Goal: Information Seeking & Learning: Learn about a topic

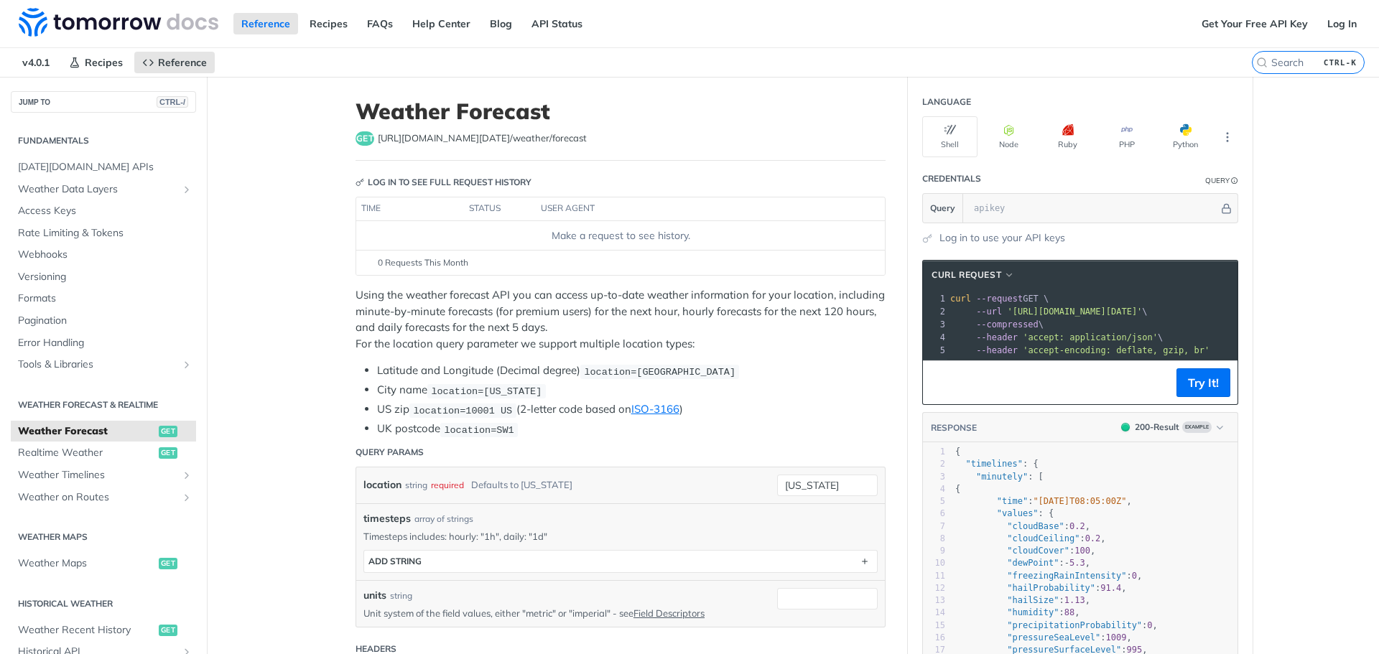
click at [744, 304] on p "Using the weather forecast API you can access up-to-date weather information fo…" at bounding box center [620, 319] width 530 height 65
drag, startPoint x: 373, startPoint y: 328, endPoint x: 539, endPoint y: 329, distance: 165.9
click at [539, 329] on p "Using the weather forecast API you can access up-to-date weather information fo…" at bounding box center [620, 319] width 530 height 65
copy p "daily forecasts for the next 5 days"
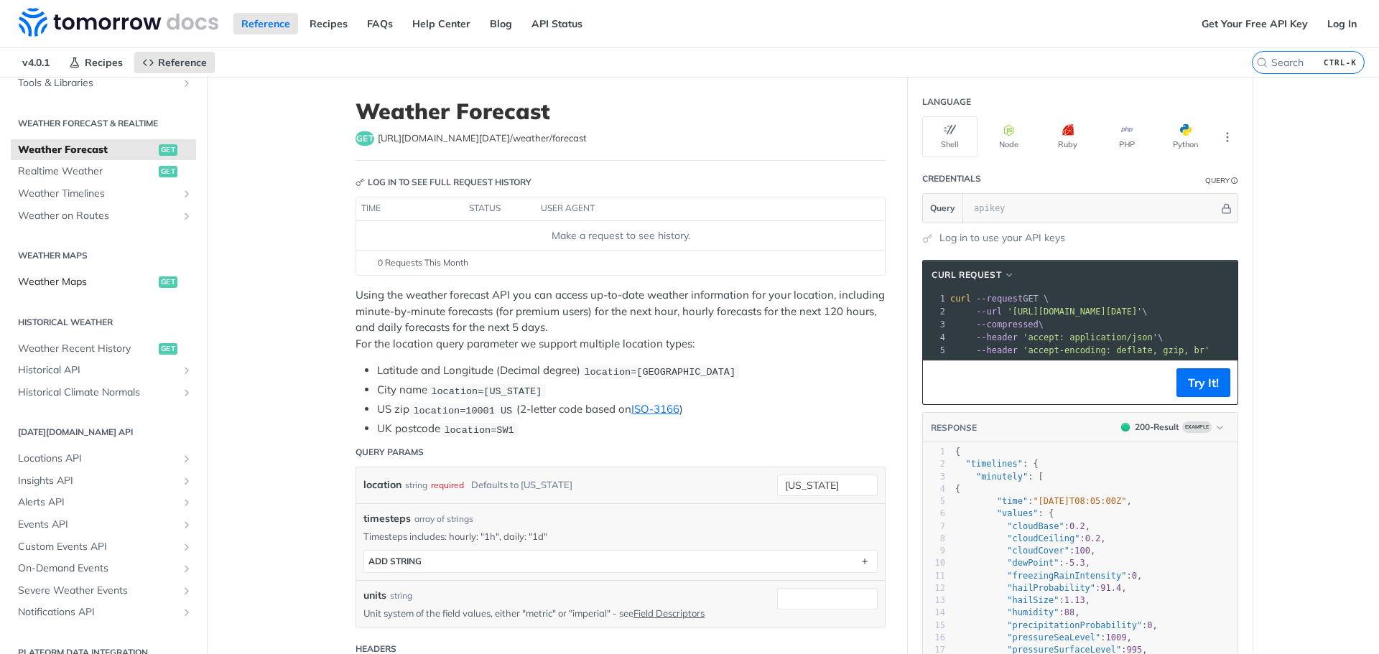
scroll to position [287, 0]
click at [90, 315] on h2 "Historical Weather" at bounding box center [103, 316] width 185 height 13
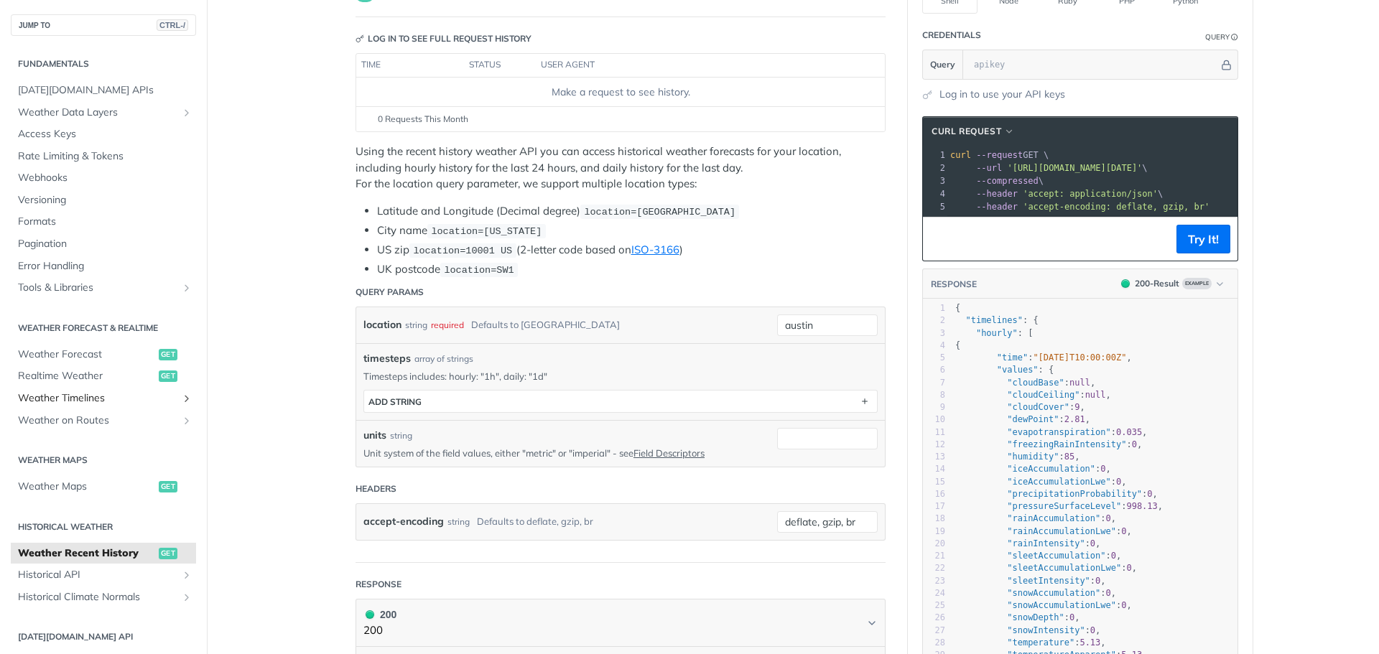
scroll to position [72, 0]
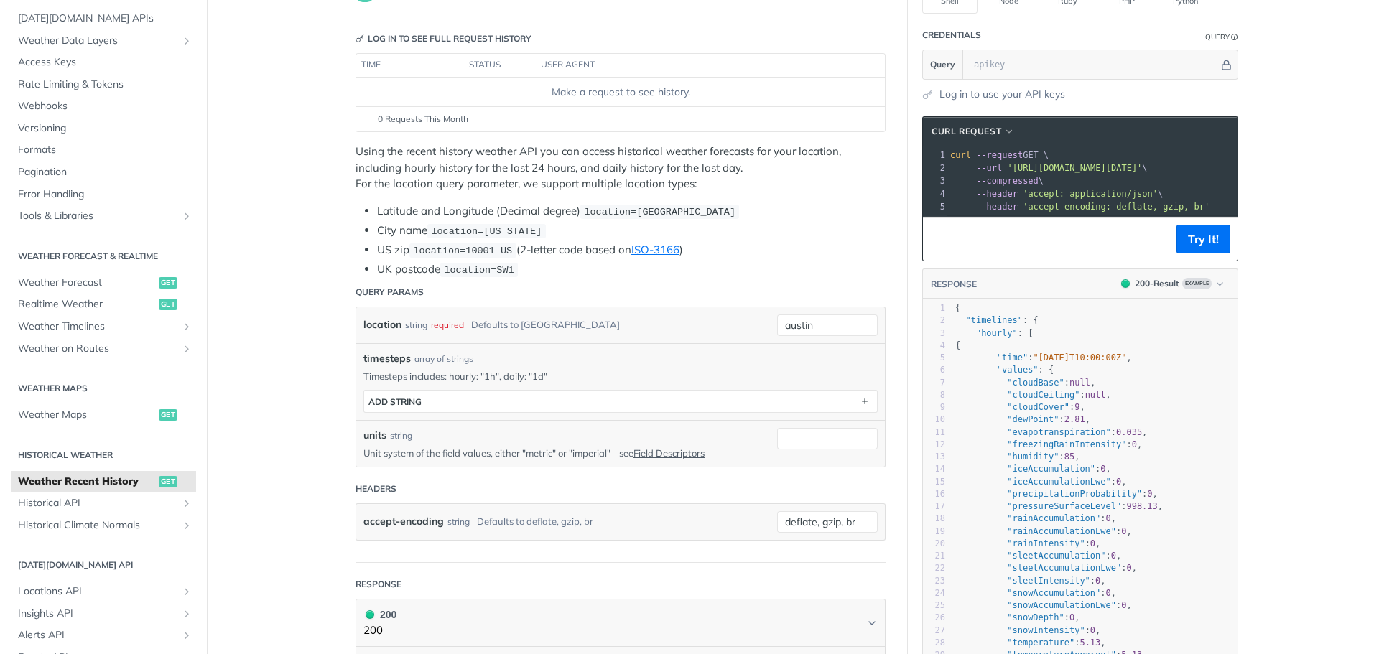
drag, startPoint x: 91, startPoint y: 328, endPoint x: 317, endPoint y: 162, distance: 279.9
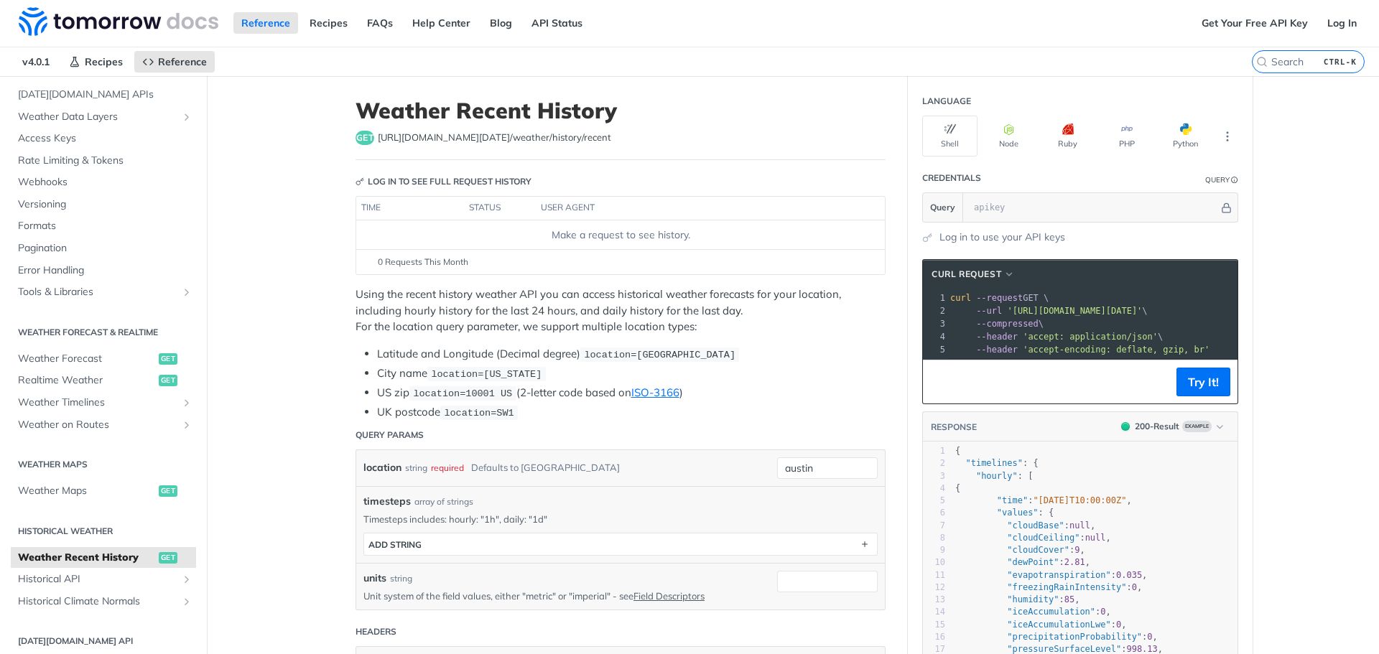
scroll to position [0, 0]
click at [65, 536] on h2 "Historical Weather" at bounding box center [103, 532] width 185 height 13
click at [83, 528] on h2 "Historical Weather" at bounding box center [103, 532] width 185 height 13
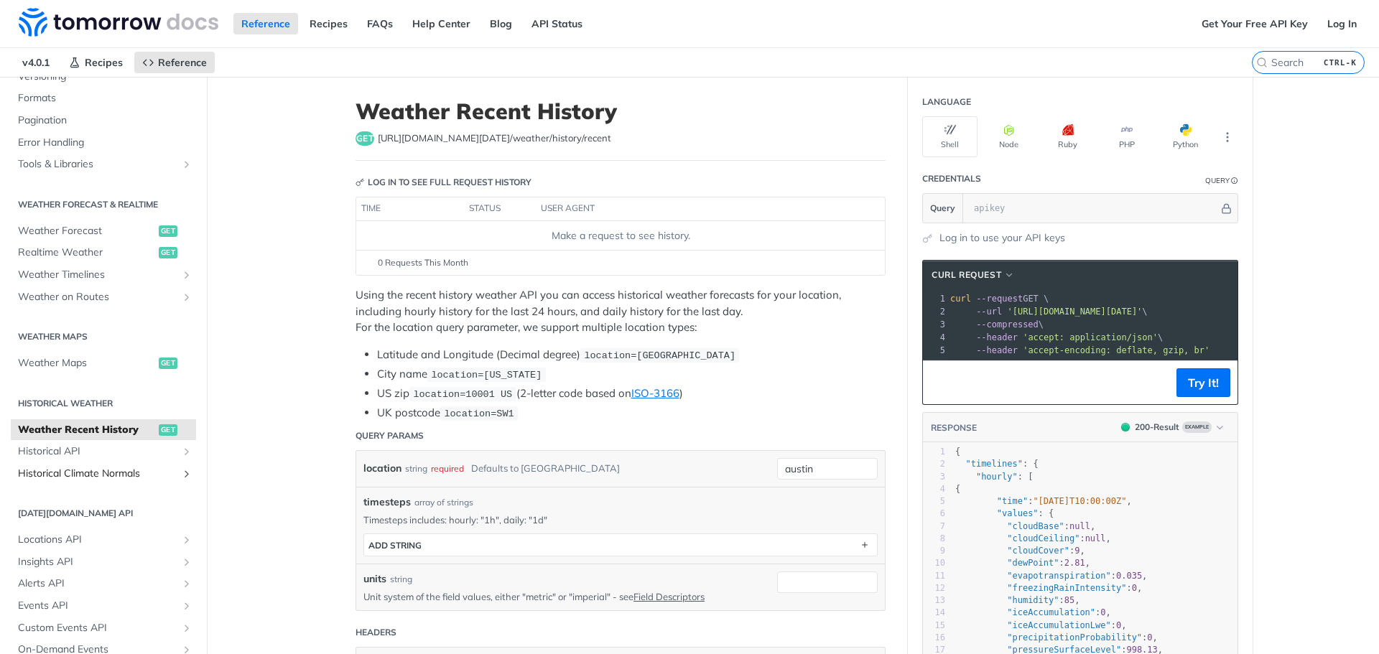
scroll to position [215, 0]
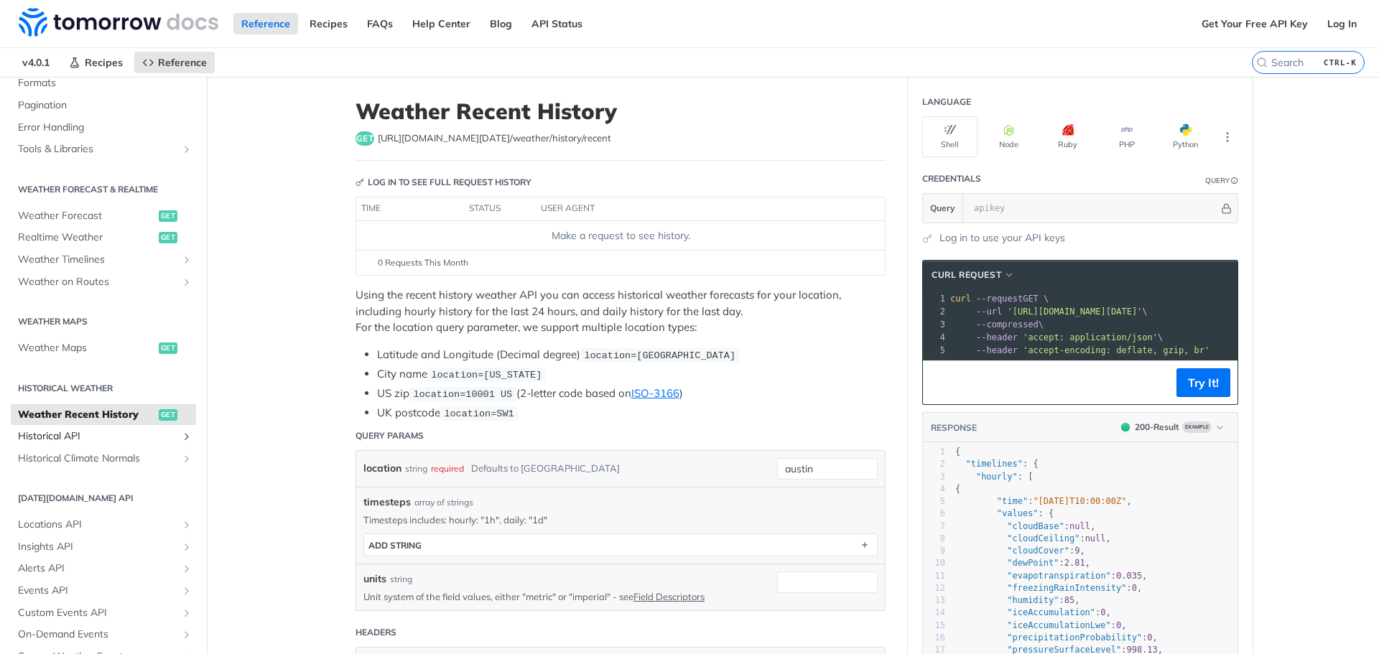
click at [70, 433] on span "Historical API" at bounding box center [97, 436] width 159 height 14
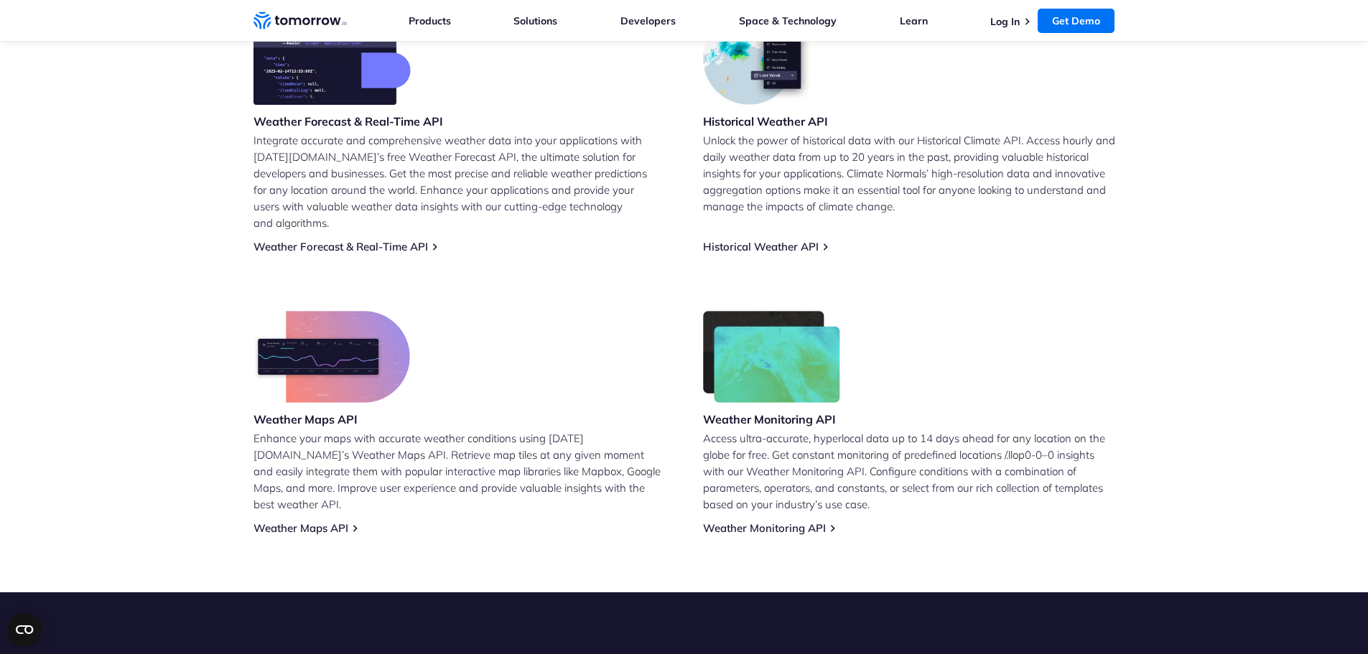
scroll to position [719, 0]
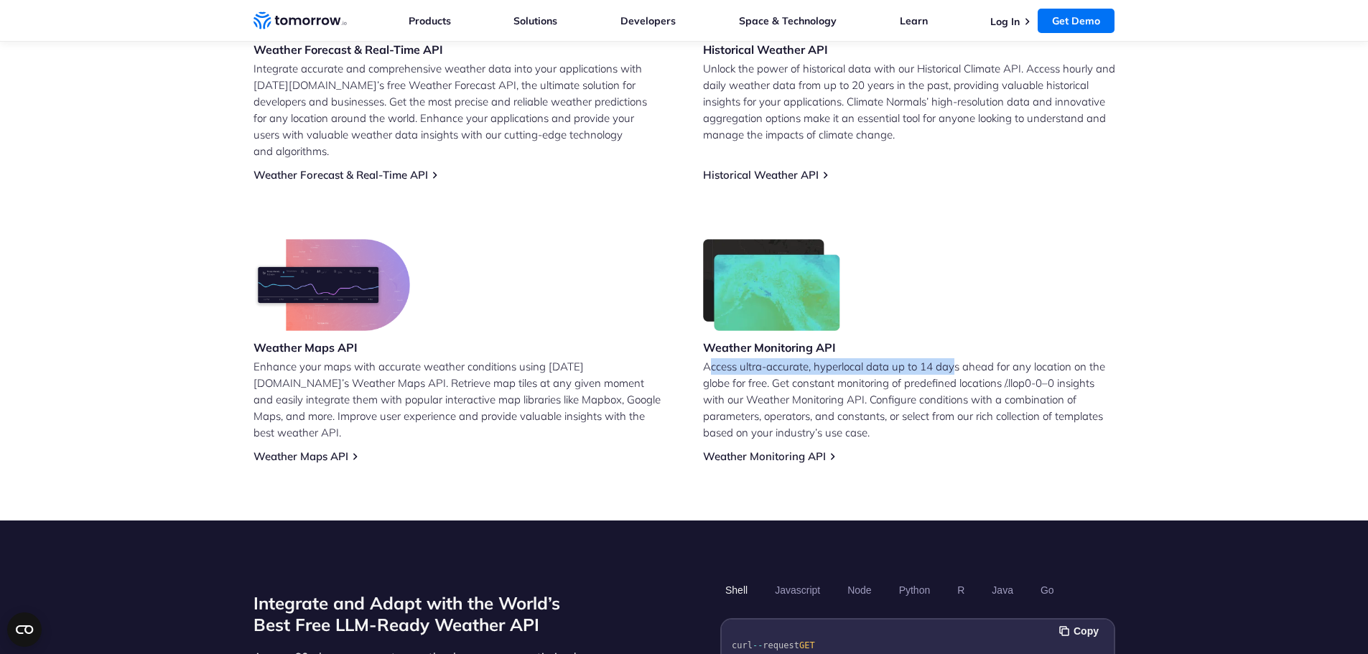
drag, startPoint x: 707, startPoint y: 349, endPoint x: 956, endPoint y: 351, distance: 248.5
click at [956, 358] on p "Access ultra-accurate, hyperlocal data up to 14 days ahead for any location on …" at bounding box center [909, 399] width 412 height 83
click at [852, 363] on p "Access ultra-accurate, hyperlocal data up to 14 days ahead for any location on …" at bounding box center [909, 399] width 412 height 83
drag, startPoint x: 704, startPoint y: 350, endPoint x: 768, endPoint y: 364, distance: 65.4
click at [768, 364] on p "Access ultra-accurate, hyperlocal data up to 14 days ahead for any location on …" at bounding box center [909, 399] width 412 height 83
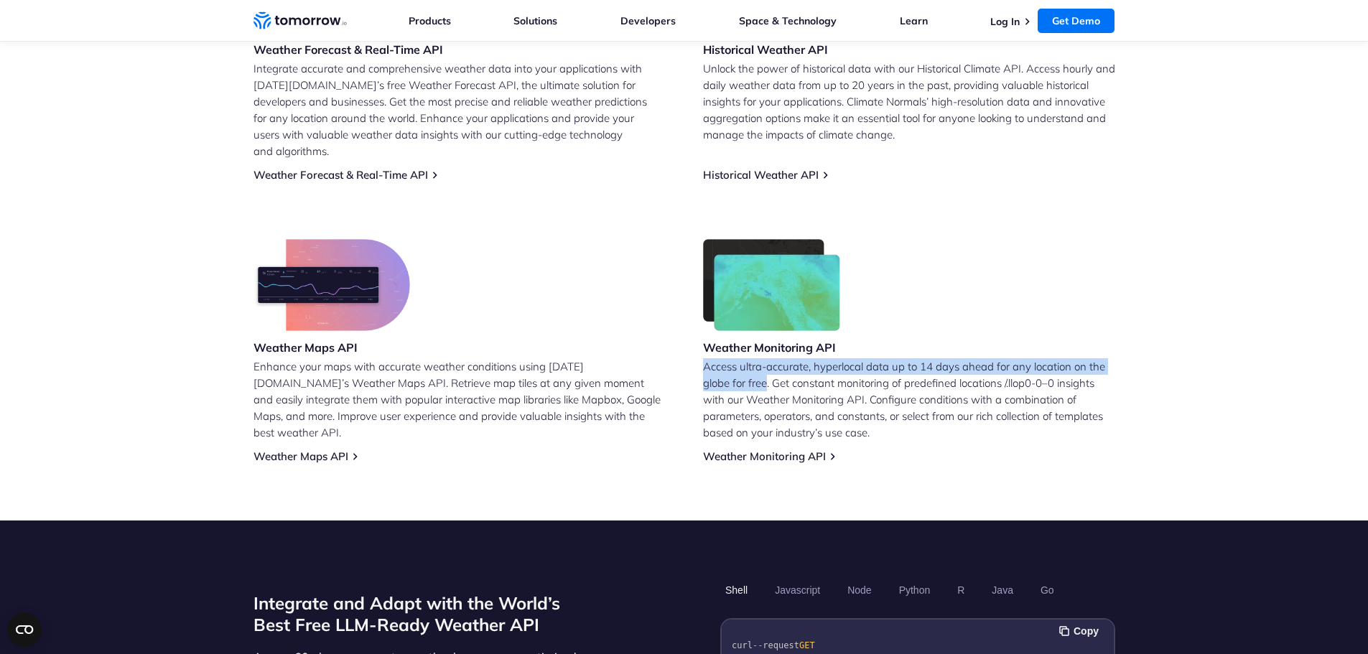
click at [768, 364] on p "Access ultra-accurate, hyperlocal data up to 14 days ahead for any location on …" at bounding box center [909, 399] width 412 height 83
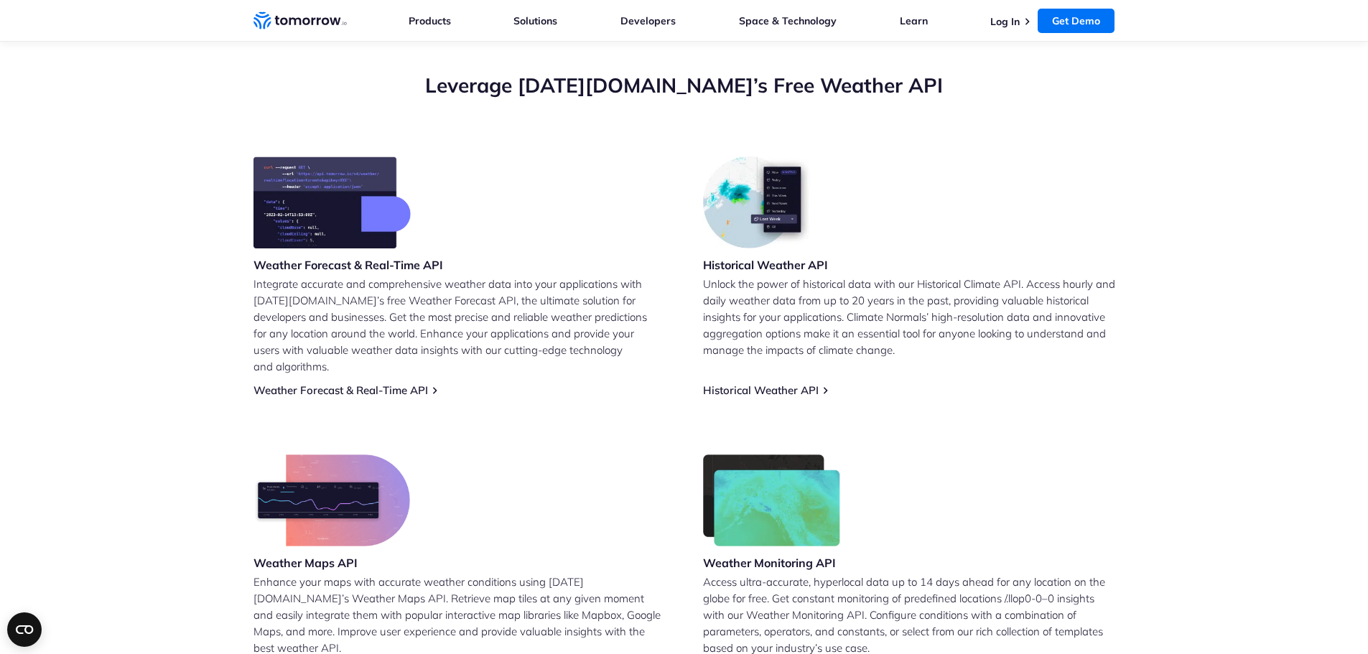
scroll to position [575, 0]
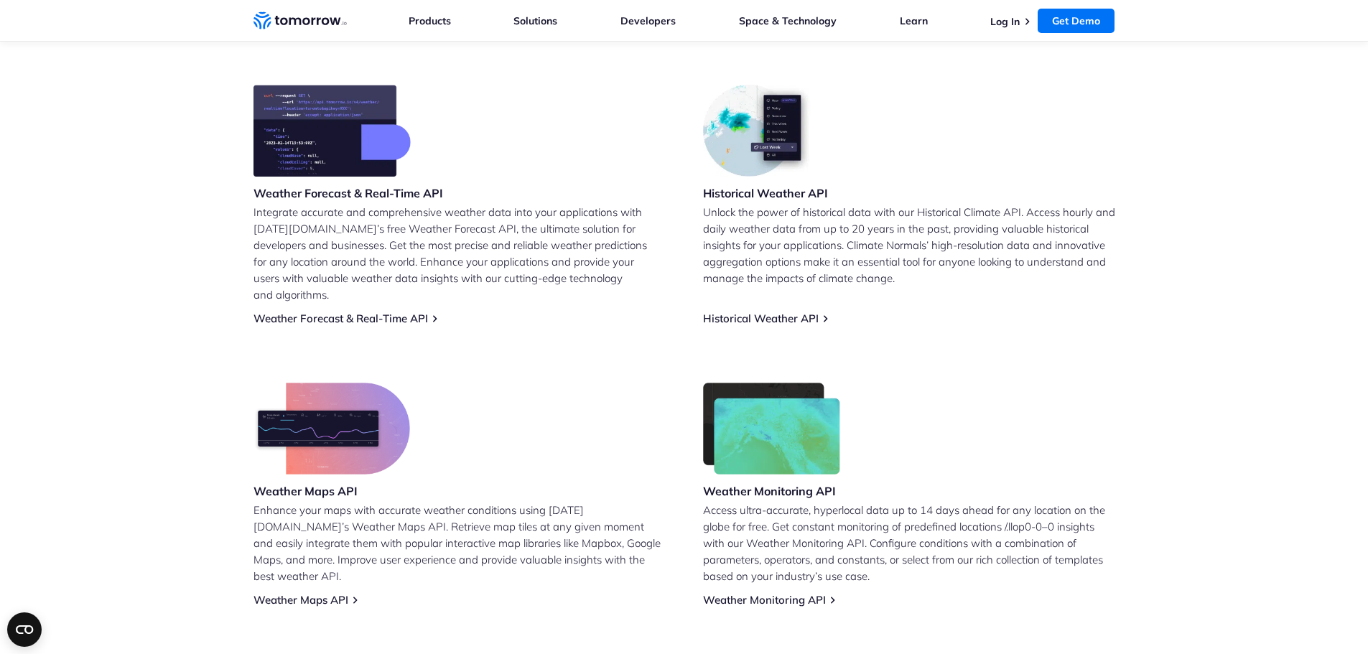
click at [135, 172] on section "Leverage Tomorrow.io’s Free Weather API Weather Forecast & Real-Time API Integr…" at bounding box center [684, 304] width 1368 height 722
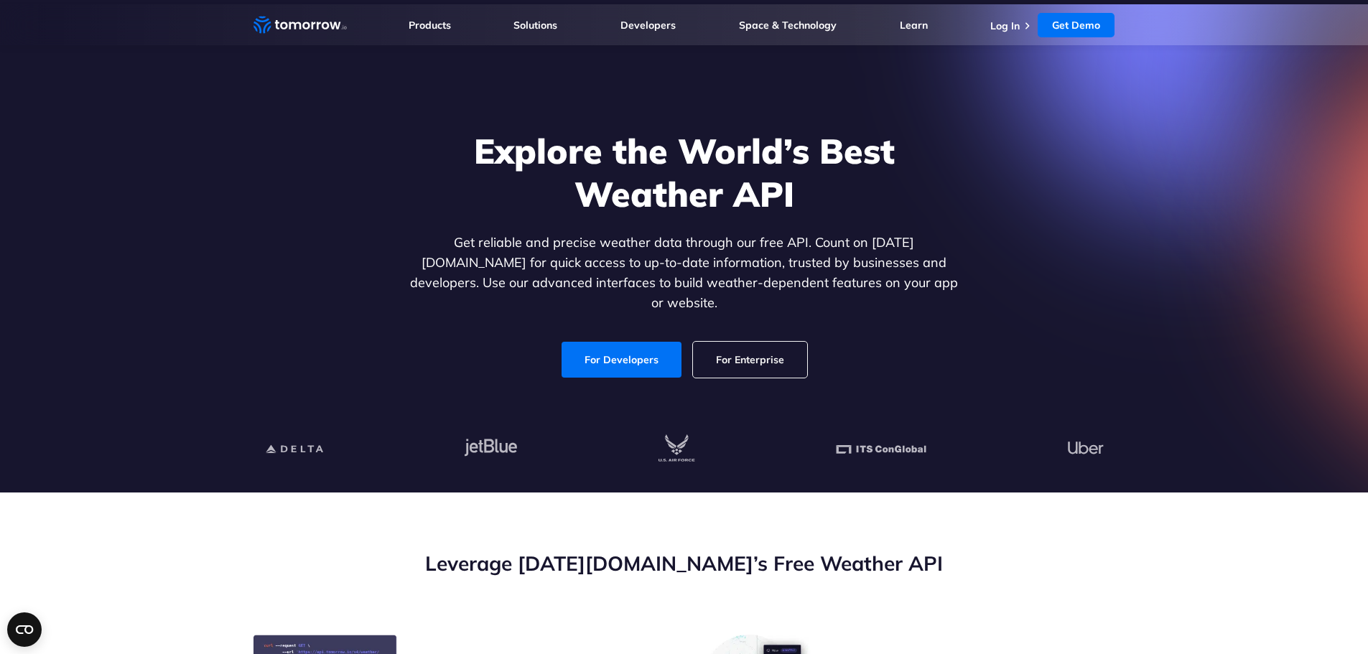
scroll to position [0, 0]
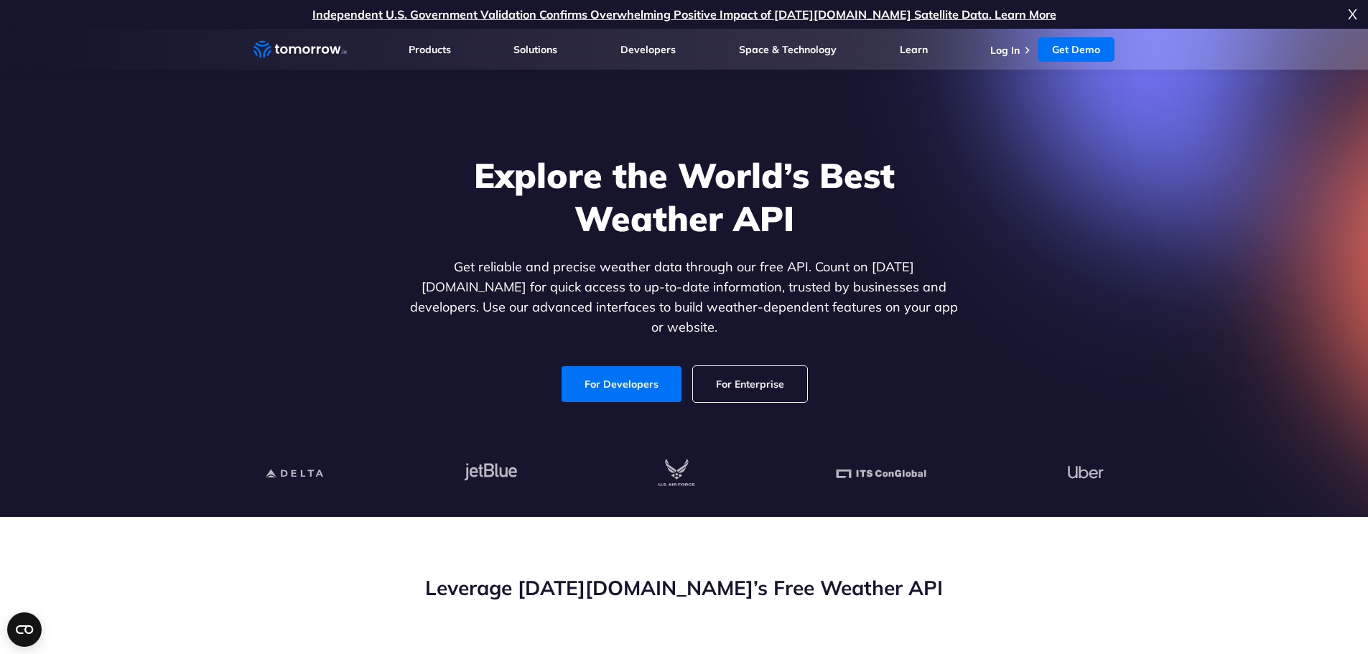
click at [315, 44] on icon "Weather Intelligence Solutions" at bounding box center [299, 49] width 93 height 18
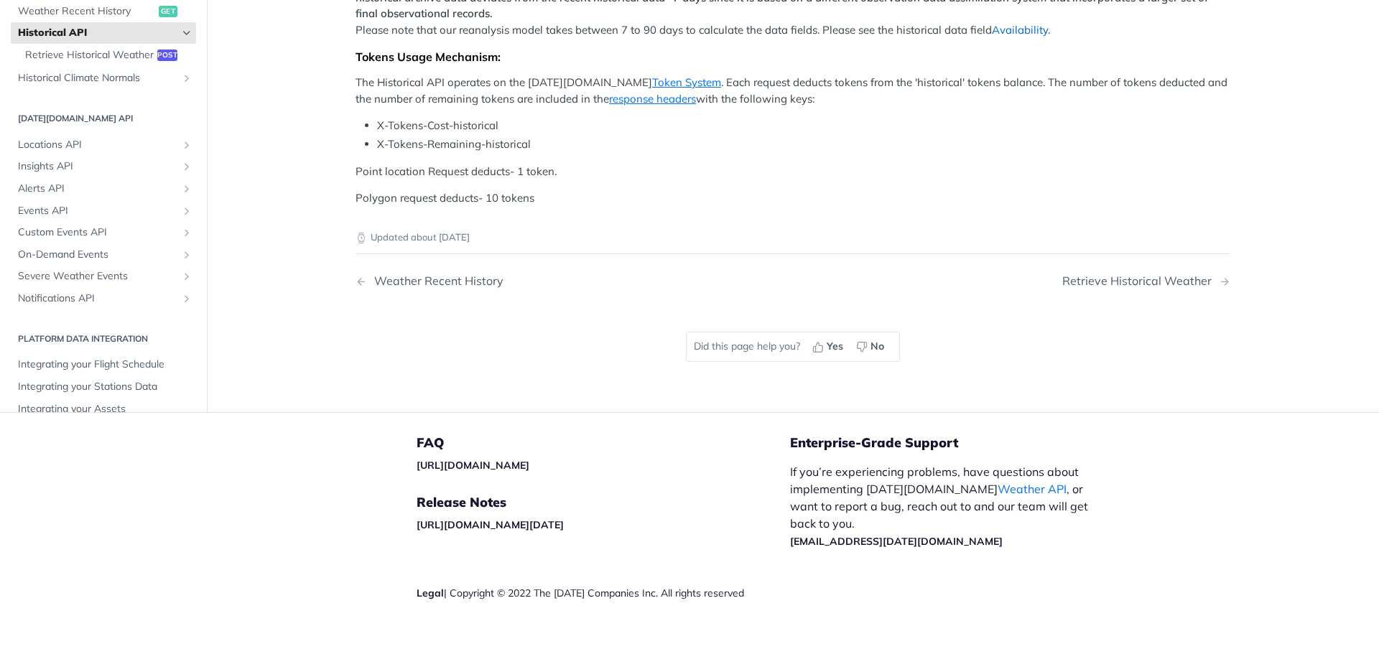
scroll to position [832, 0]
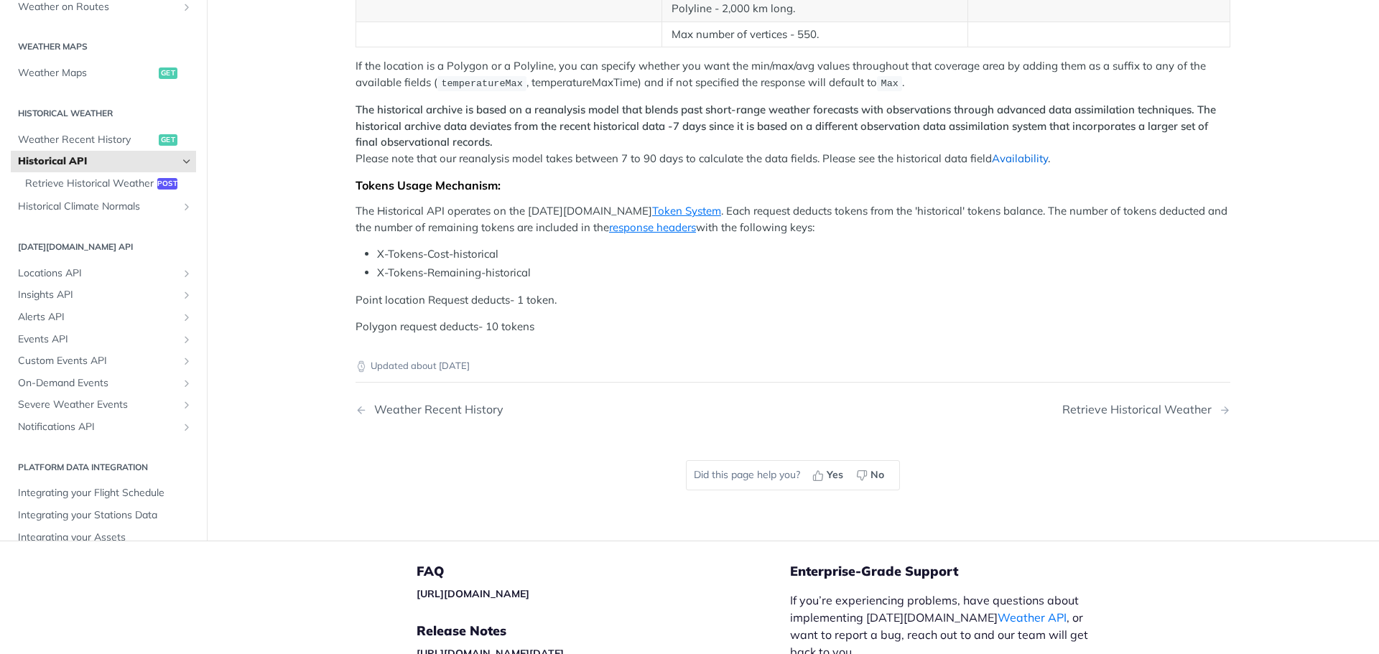
click at [1020, 154] on link "Availability" at bounding box center [1020, 159] width 56 height 14
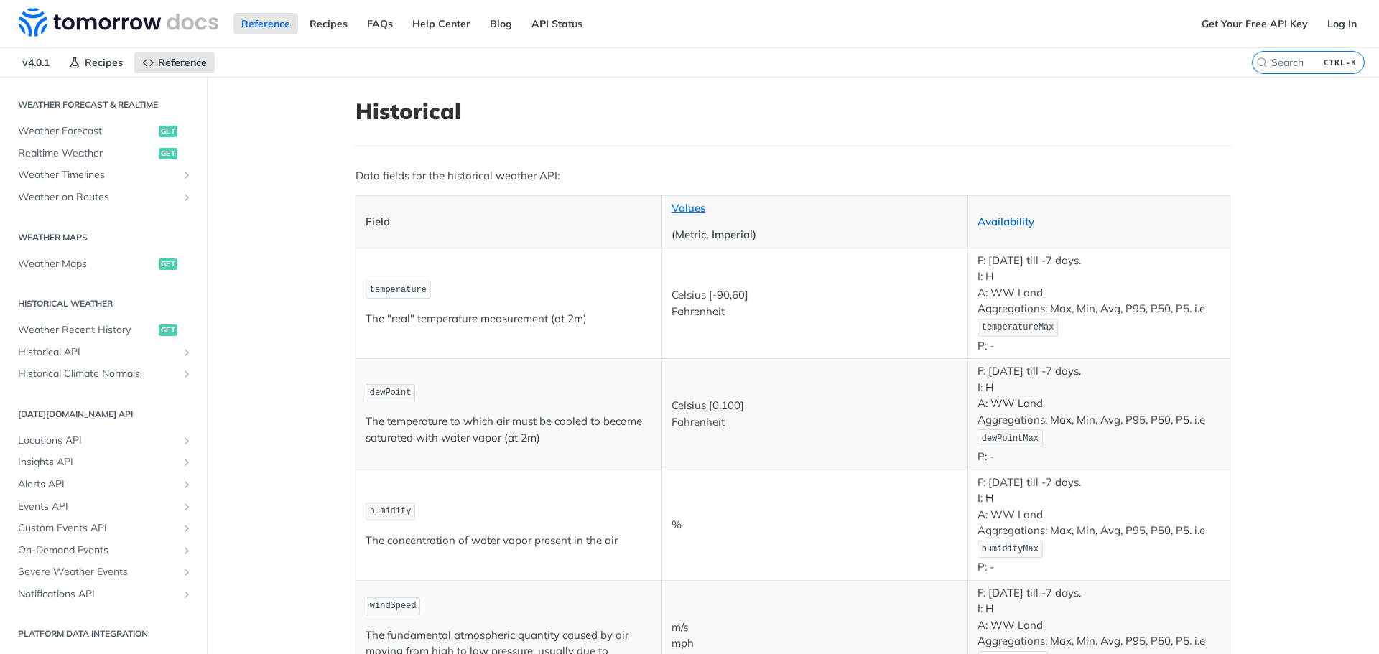
click at [1012, 227] on link "Availability" at bounding box center [1005, 222] width 57 height 14
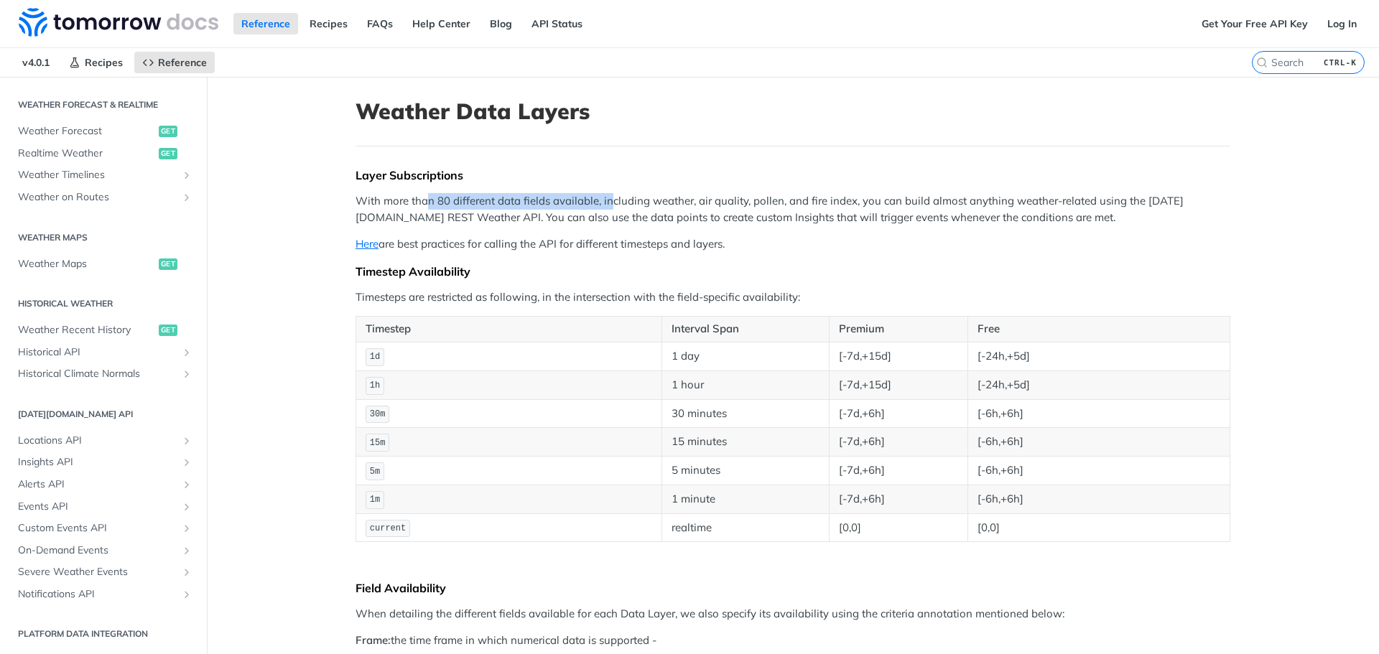
drag, startPoint x: 425, startPoint y: 200, endPoint x: 605, endPoint y: 200, distance: 180.2
click at [605, 200] on p "With more than 80 different data fields available, including weather, air quali…" at bounding box center [792, 209] width 875 height 32
click at [679, 198] on p "With more than 80 different data fields available, including weather, air quali…" at bounding box center [792, 209] width 875 height 32
drag, startPoint x: 432, startPoint y: 200, endPoint x: 851, endPoint y: 197, distance: 419.4
click at [851, 197] on p "With more than 80 different data fields available, including weather, air quali…" at bounding box center [792, 209] width 875 height 32
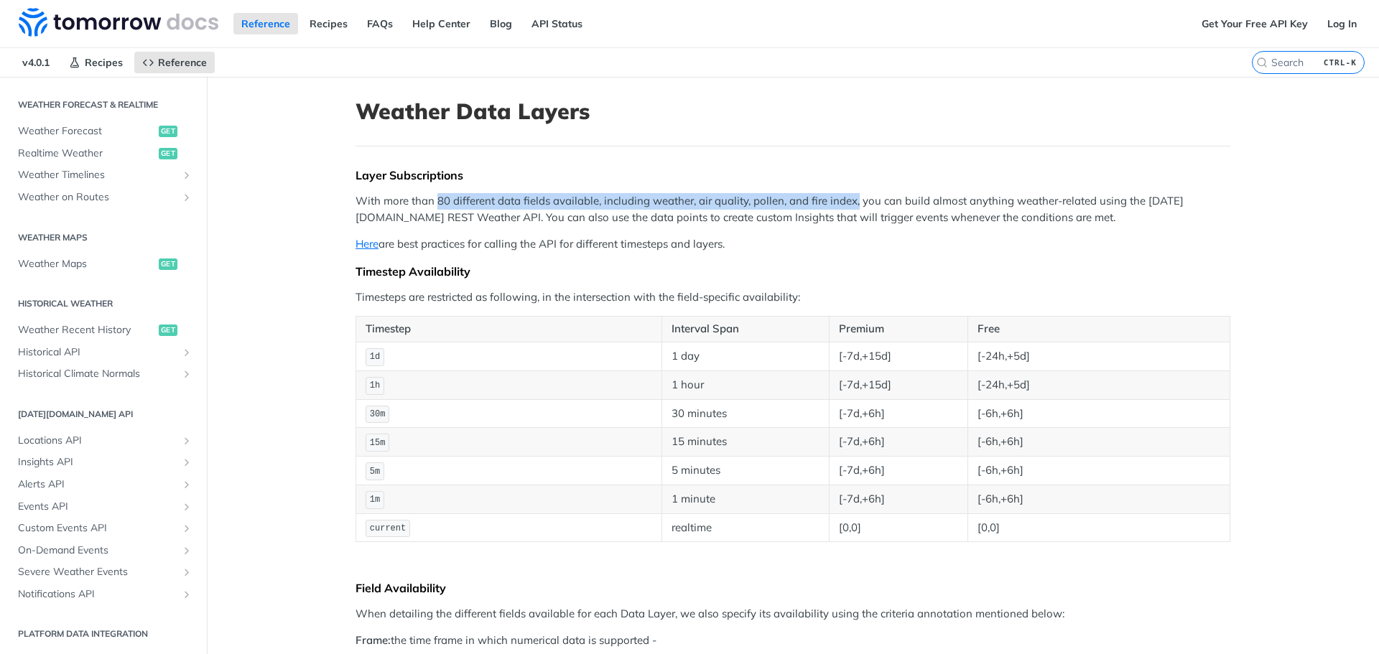
click at [849, 202] on p "With more than 80 different data fields available, including weather, air quali…" at bounding box center [792, 209] width 875 height 32
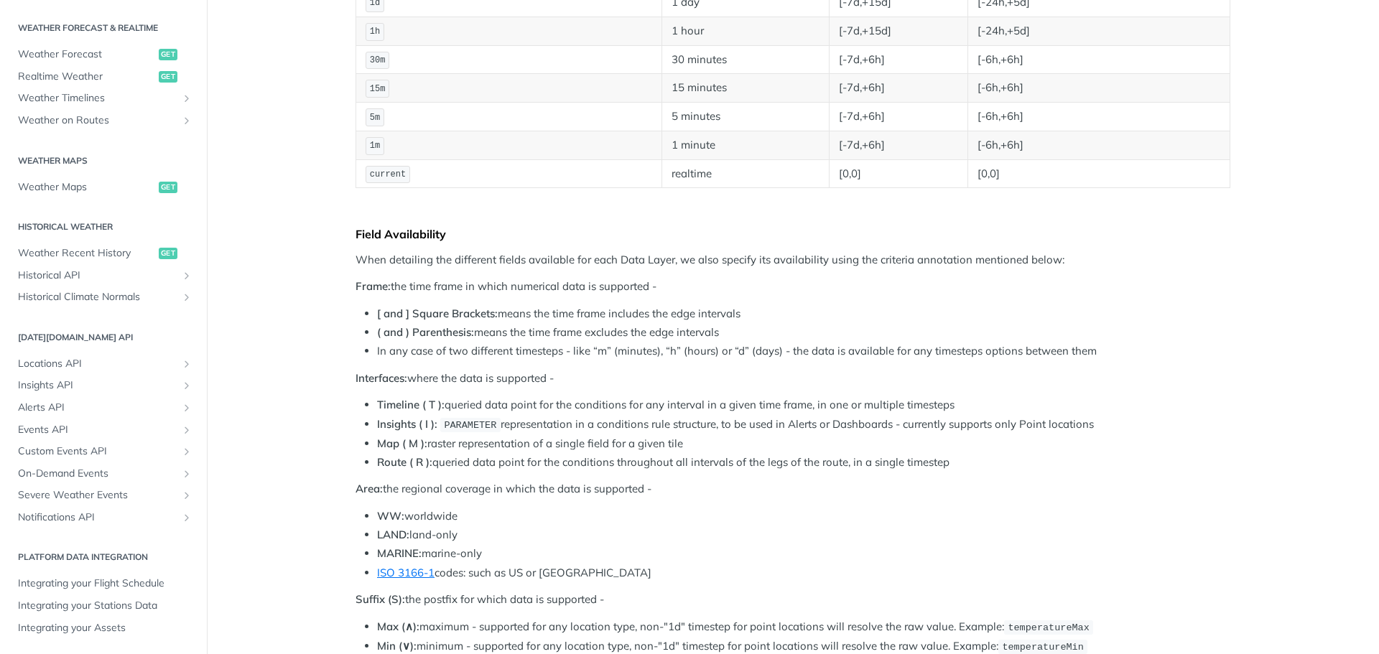
scroll to position [431, 0]
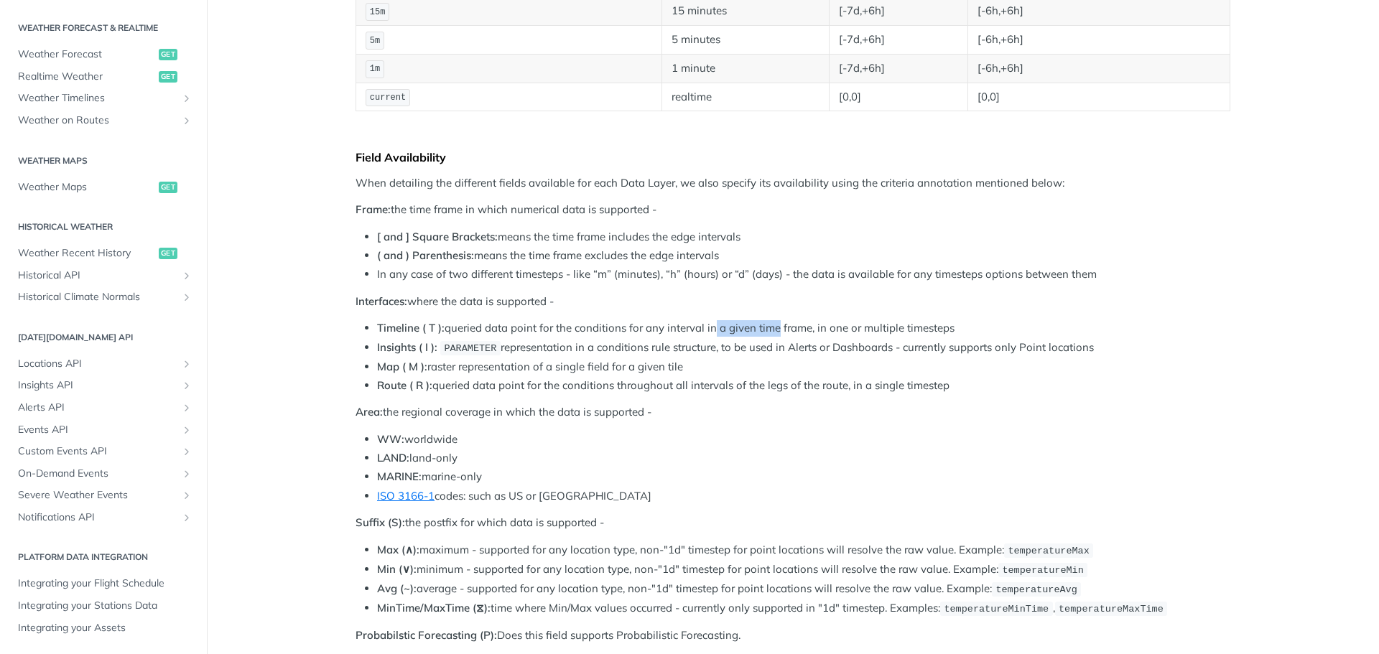
drag, startPoint x: 718, startPoint y: 327, endPoint x: 784, endPoint y: 325, distance: 66.1
click at [769, 327] on li "Timeline ( T ): queried data point for the conditions for any interval in a giv…" at bounding box center [803, 328] width 853 height 17
click at [785, 324] on li "Timeline ( T ): queried data point for the conditions for any interval in a giv…" at bounding box center [803, 328] width 853 height 17
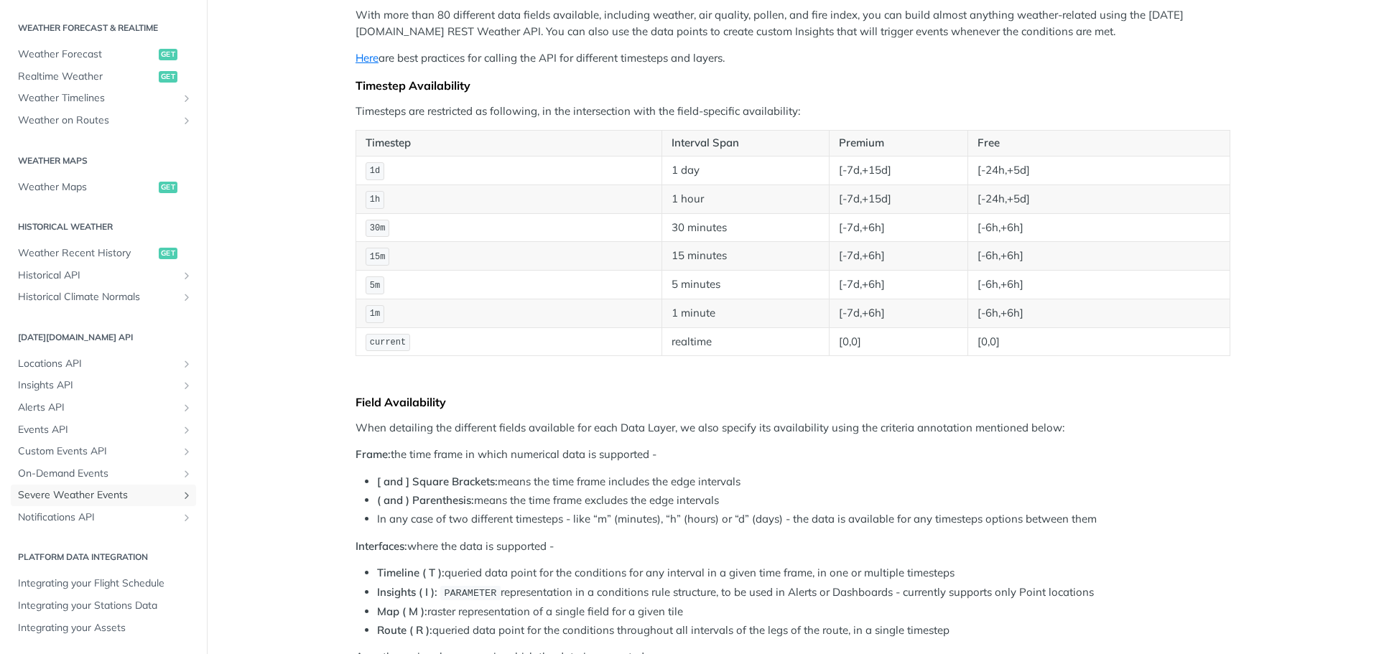
scroll to position [0, 0]
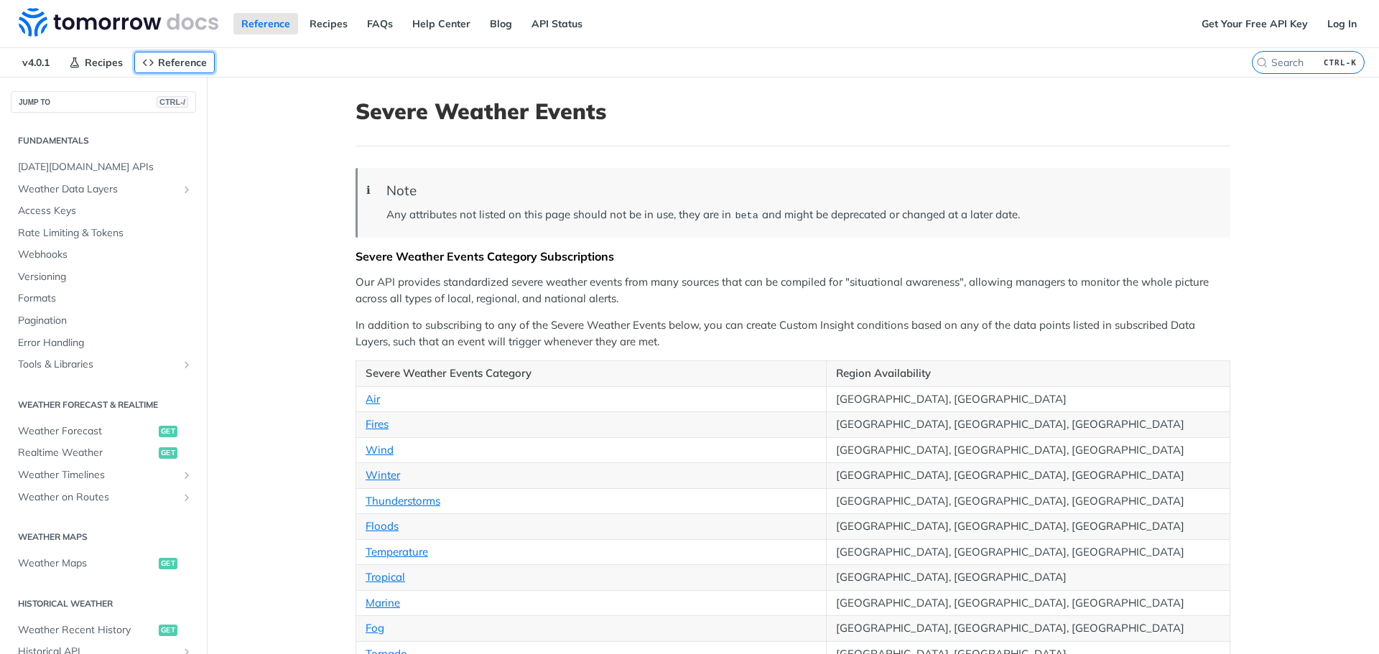
click at [178, 62] on span "Reference" at bounding box center [182, 62] width 49 height 13
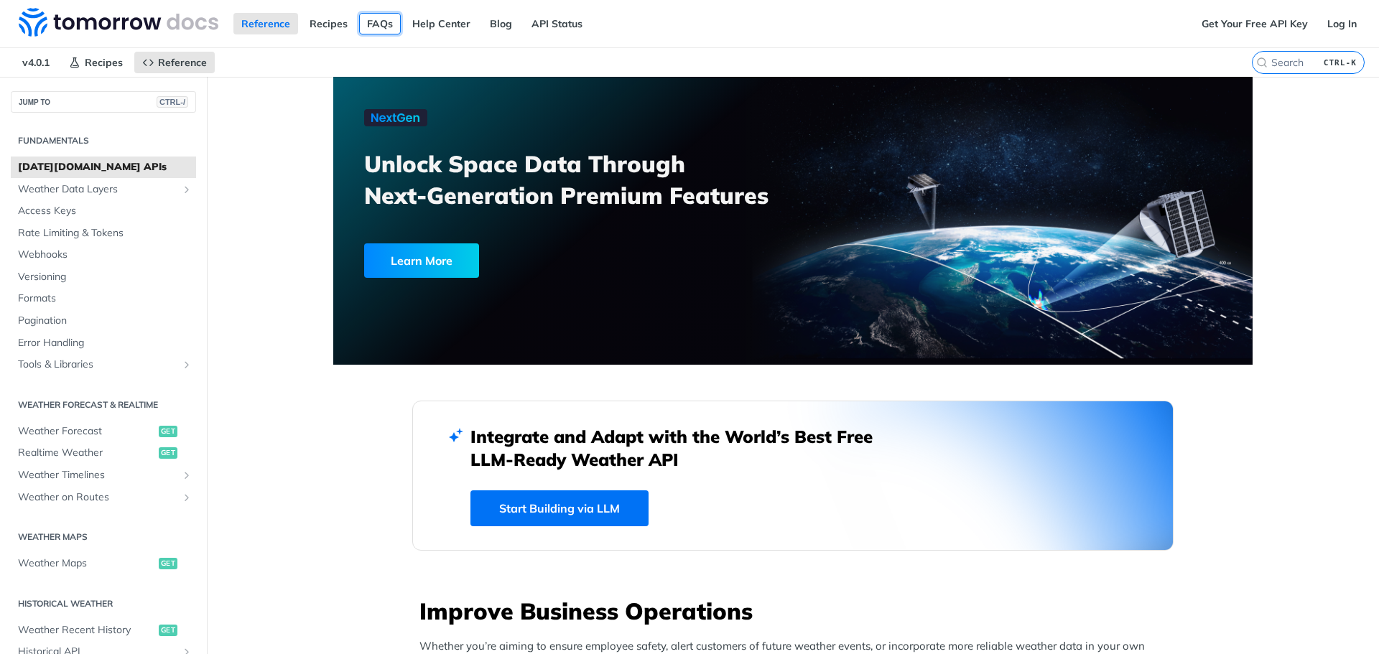
click at [371, 25] on link "FAQs" at bounding box center [380, 24] width 42 height 22
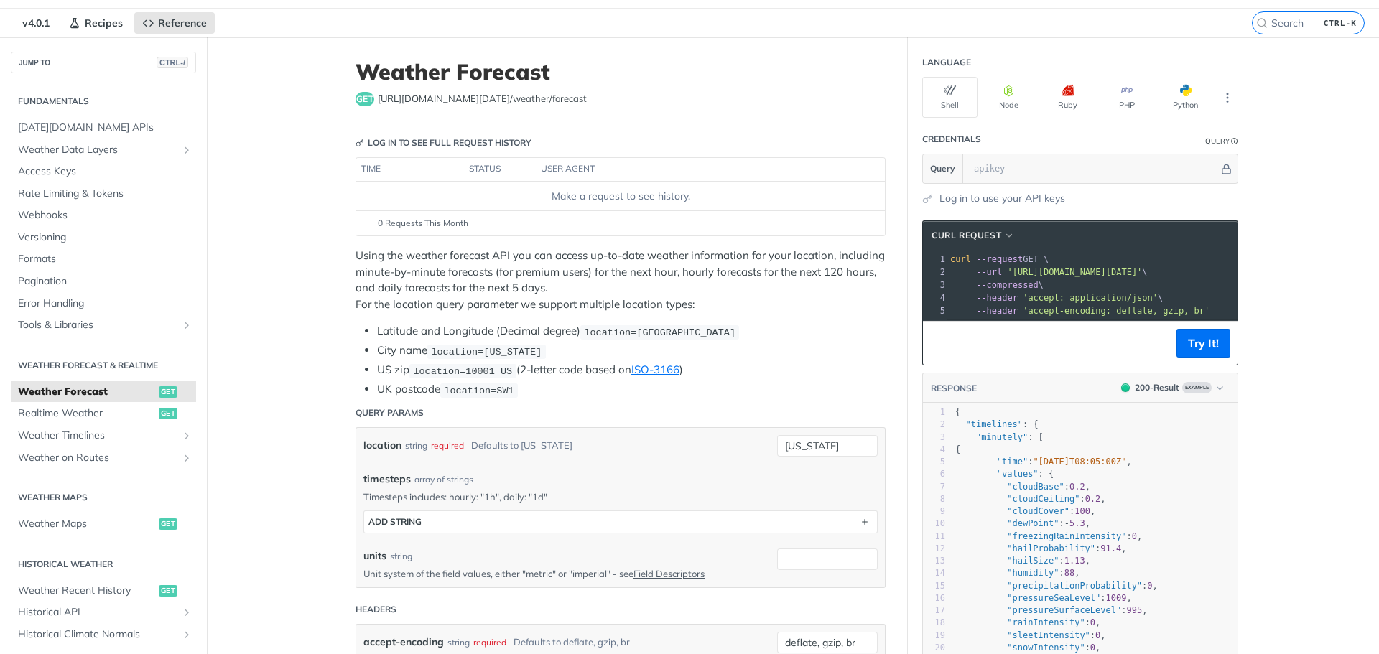
scroll to position [72, 0]
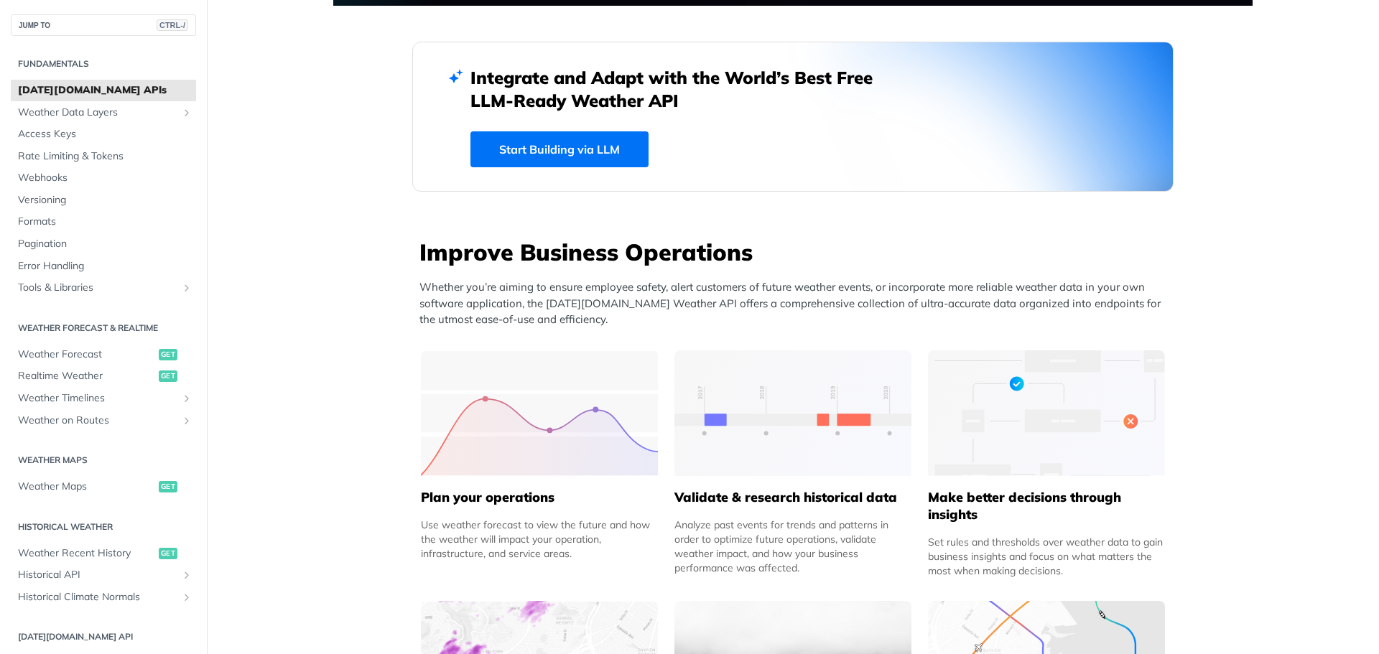
scroll to position [574, 0]
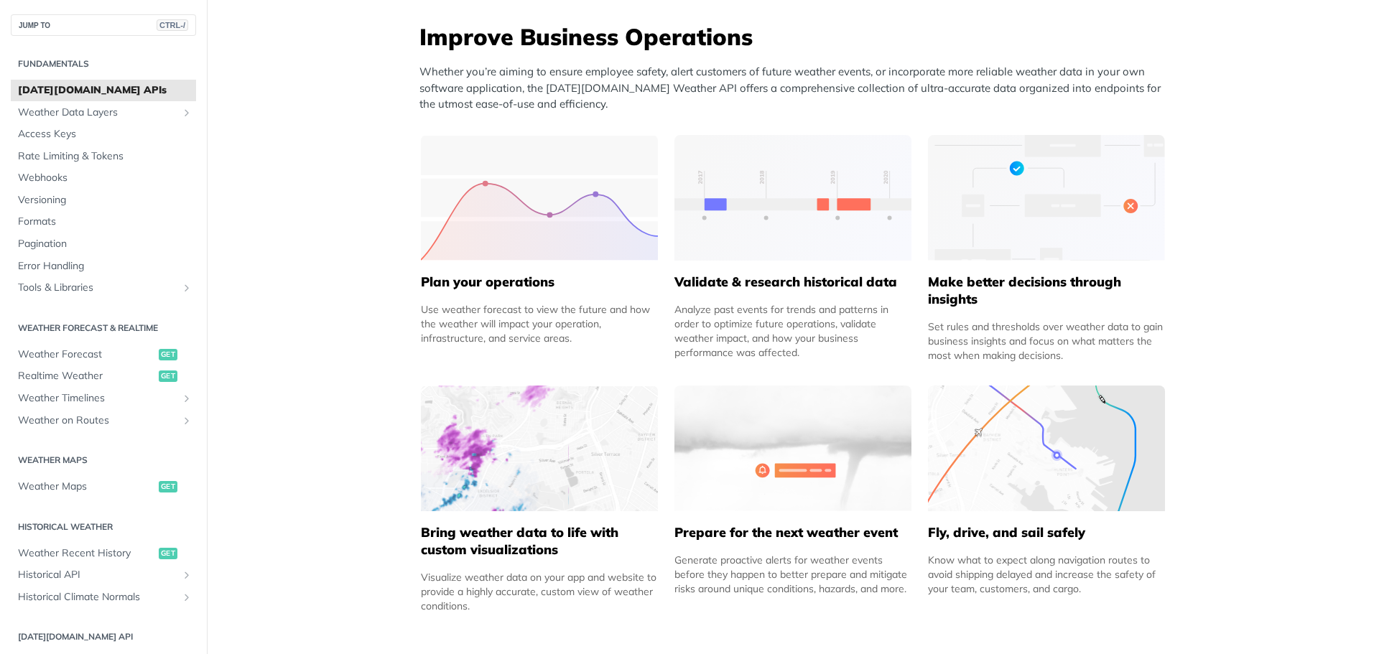
click at [784, 298] on div "Validate & research historical data Analyze past events for trends and patterns…" at bounding box center [792, 310] width 237 height 99
click at [770, 188] on img at bounding box center [792, 198] width 237 height 126
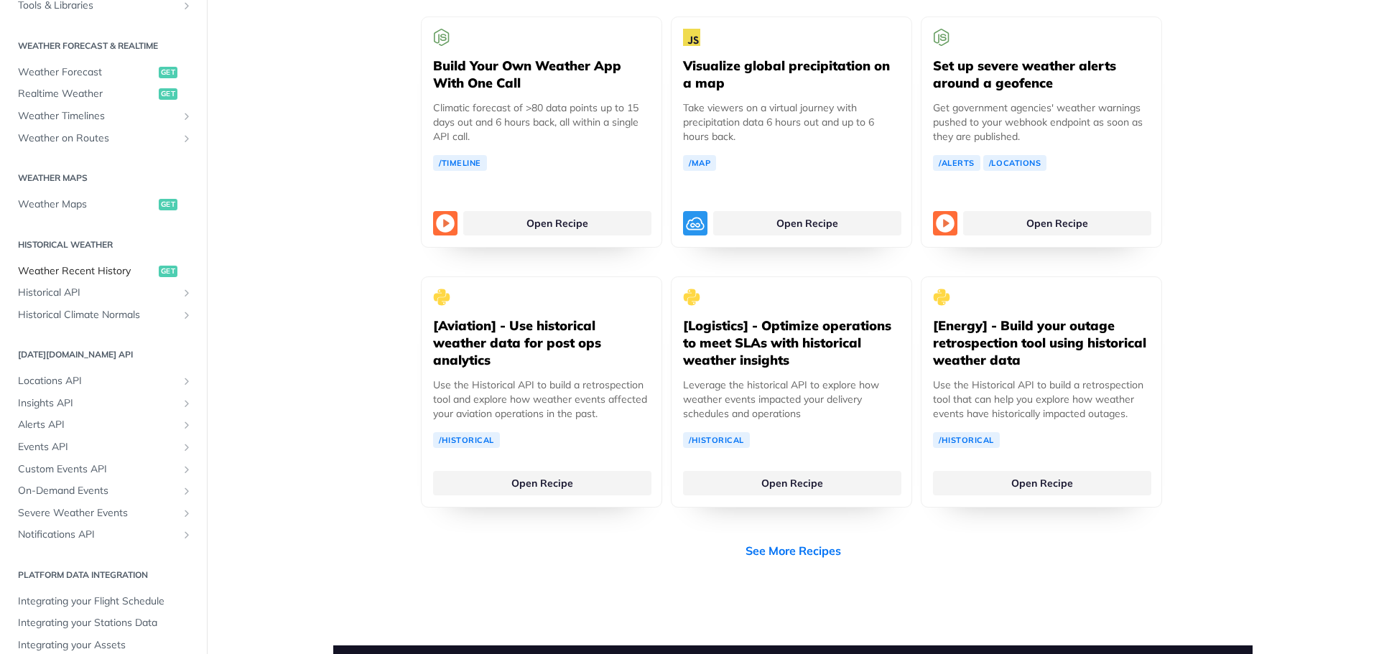
scroll to position [228, 0]
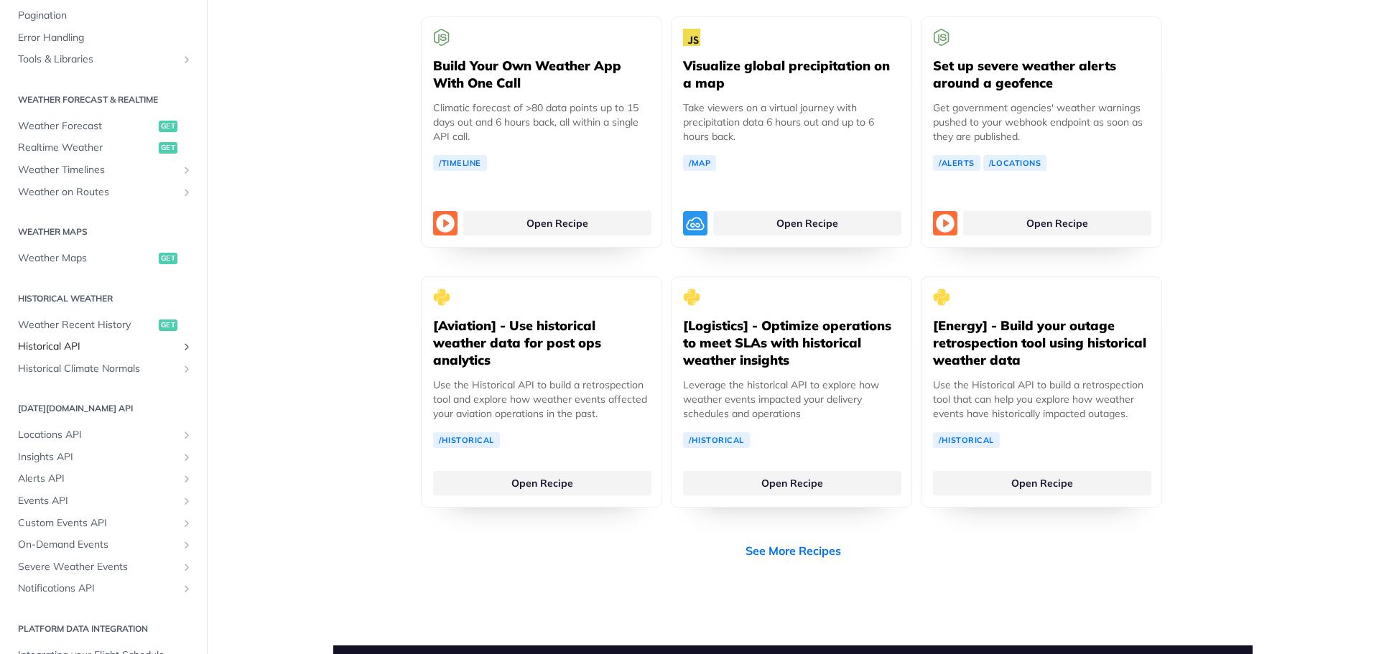
click at [74, 344] on span "Historical API" at bounding box center [97, 347] width 159 height 14
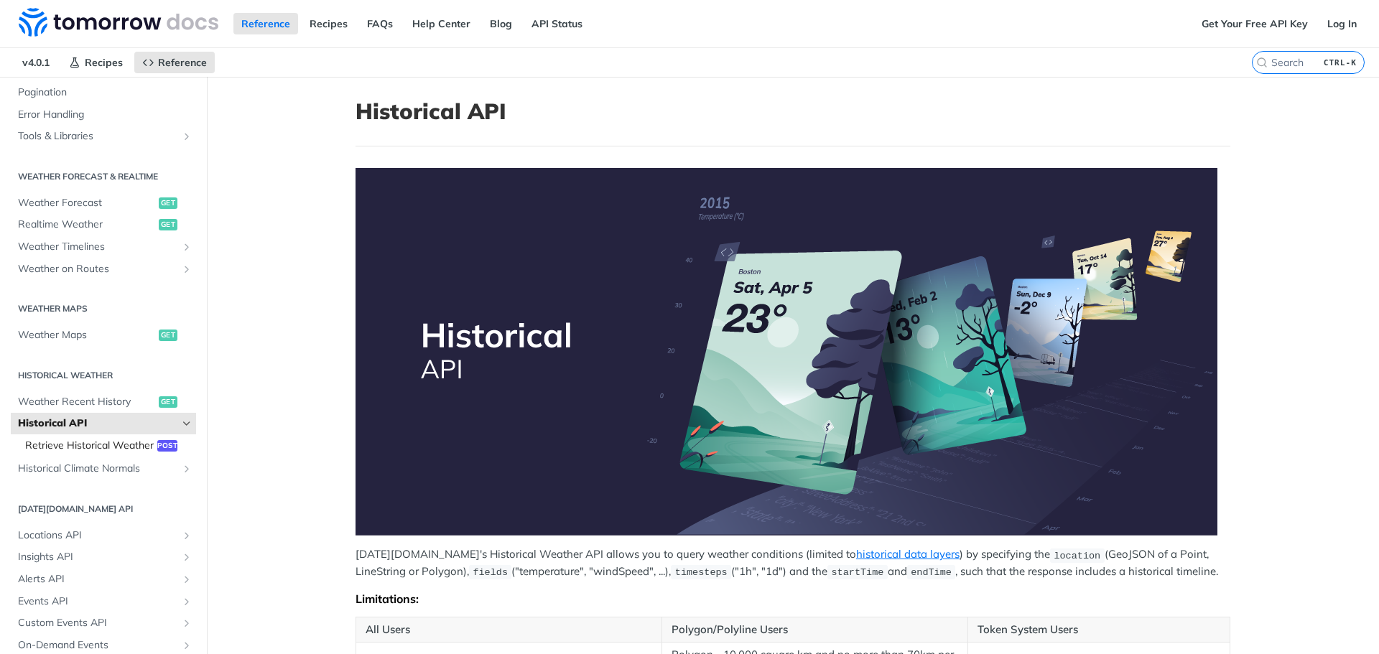
click at [96, 444] on span "Retrieve Historical Weather" at bounding box center [89, 446] width 129 height 14
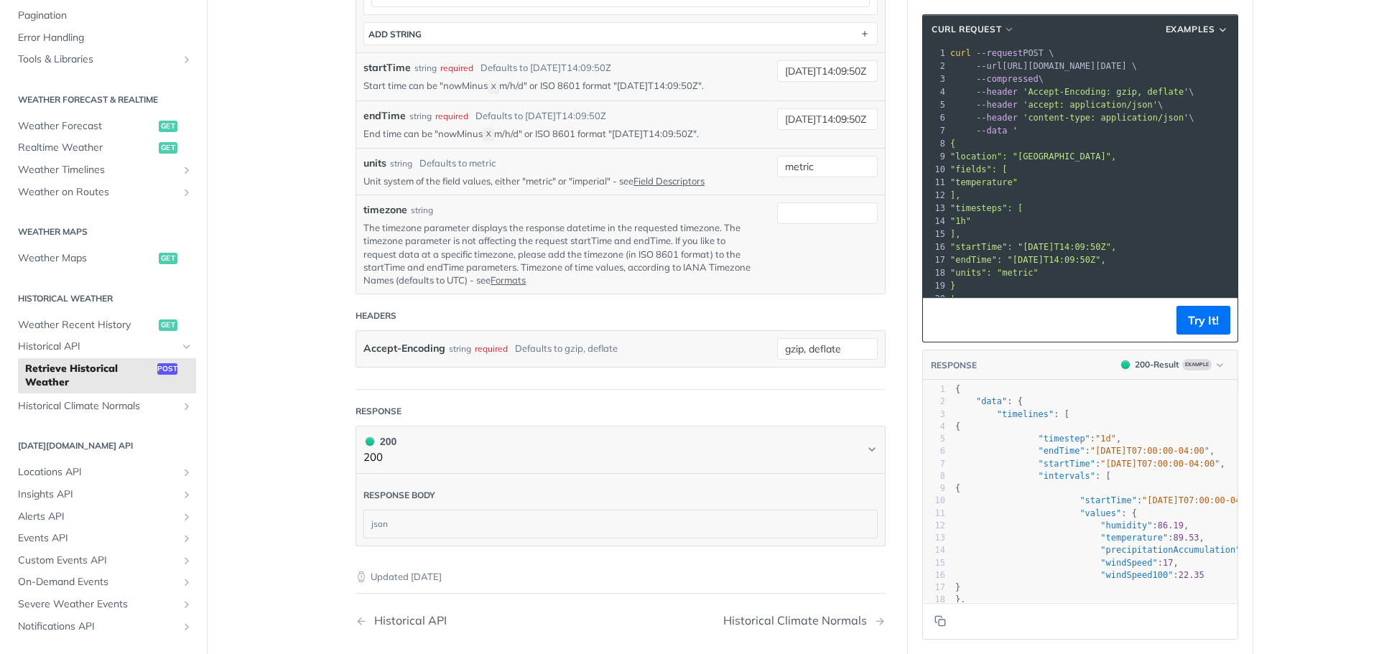
scroll to position [718, 0]
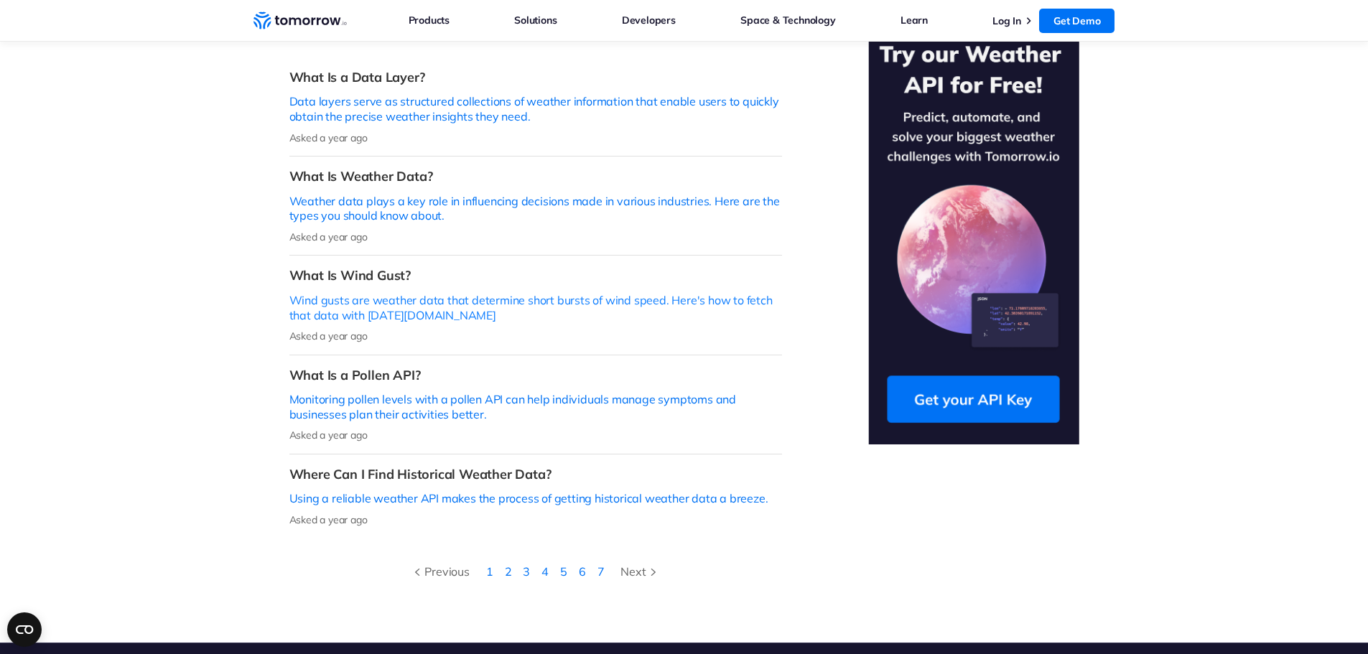
scroll to position [431, 0]
